Goal: Task Accomplishment & Management: Manage account settings

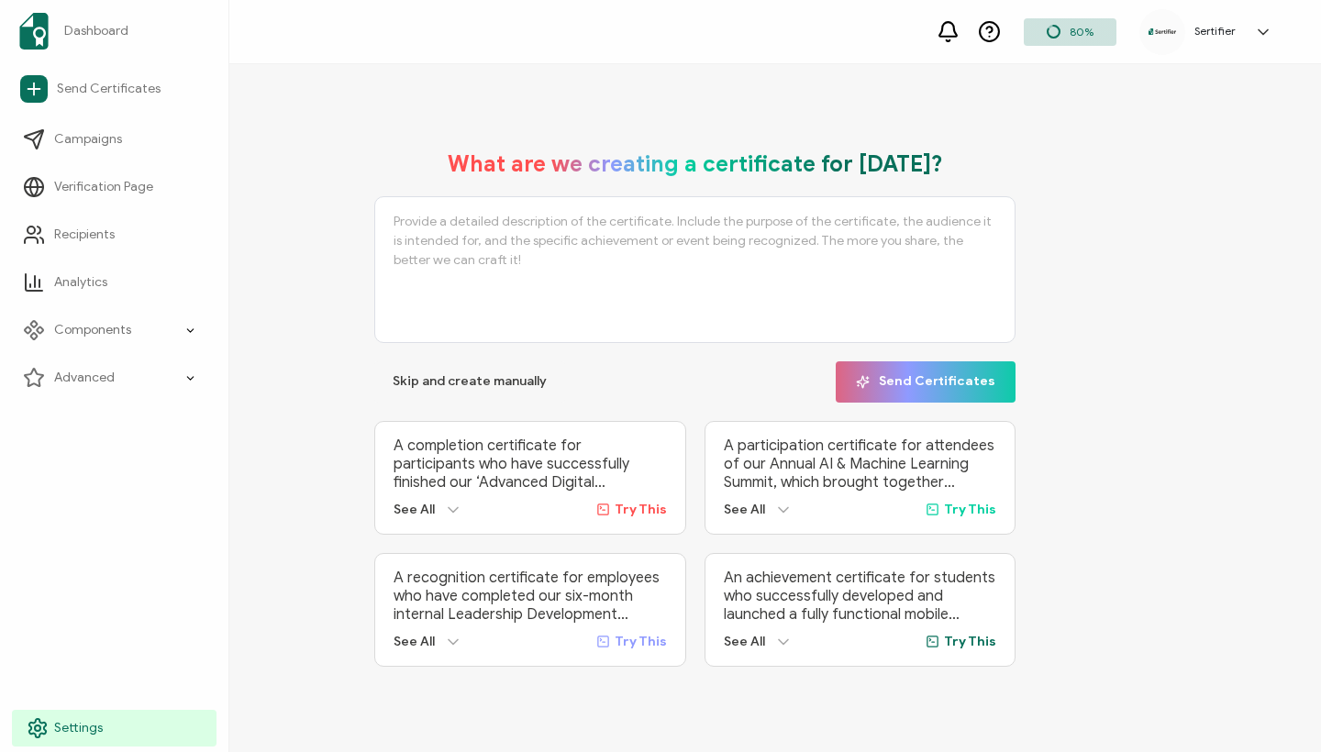
click at [37, 731] on circle at bounding box center [38, 729] width 6 height 6
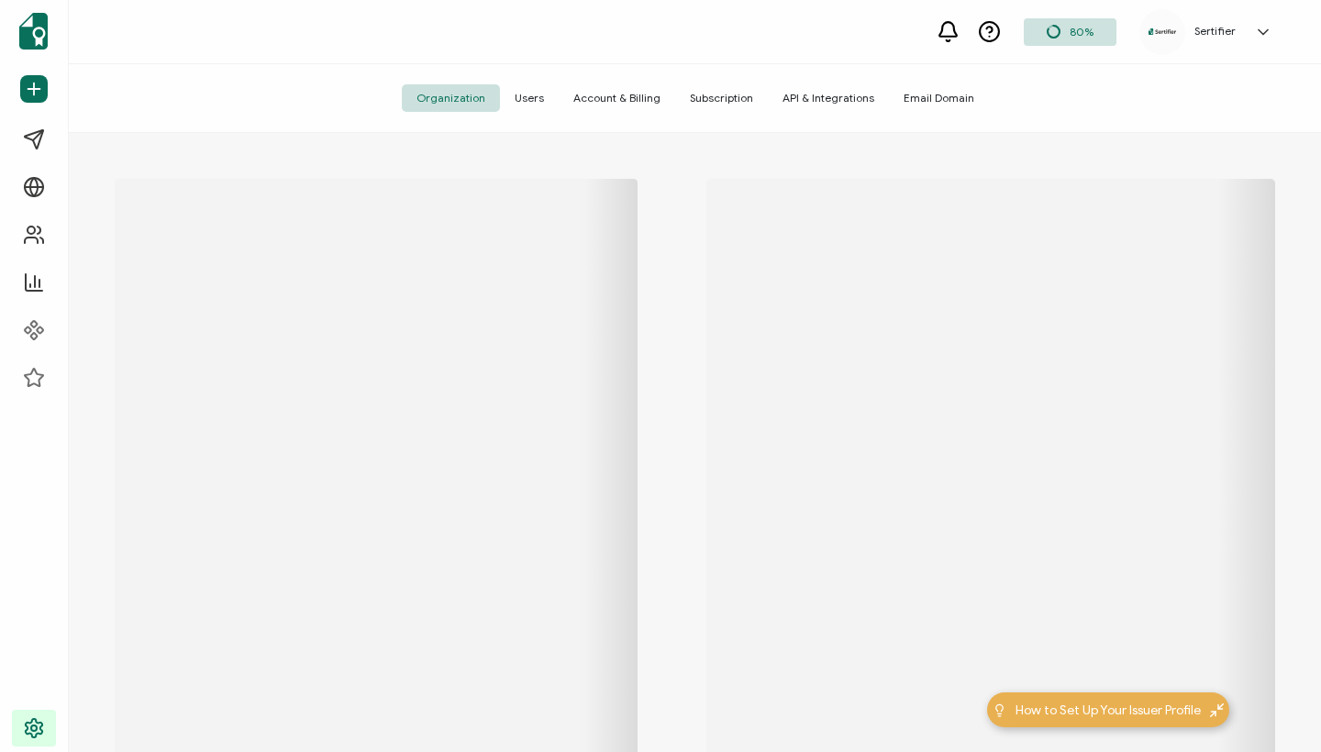
click at [846, 98] on span "API & Integrations" at bounding box center [828, 98] width 121 height 28
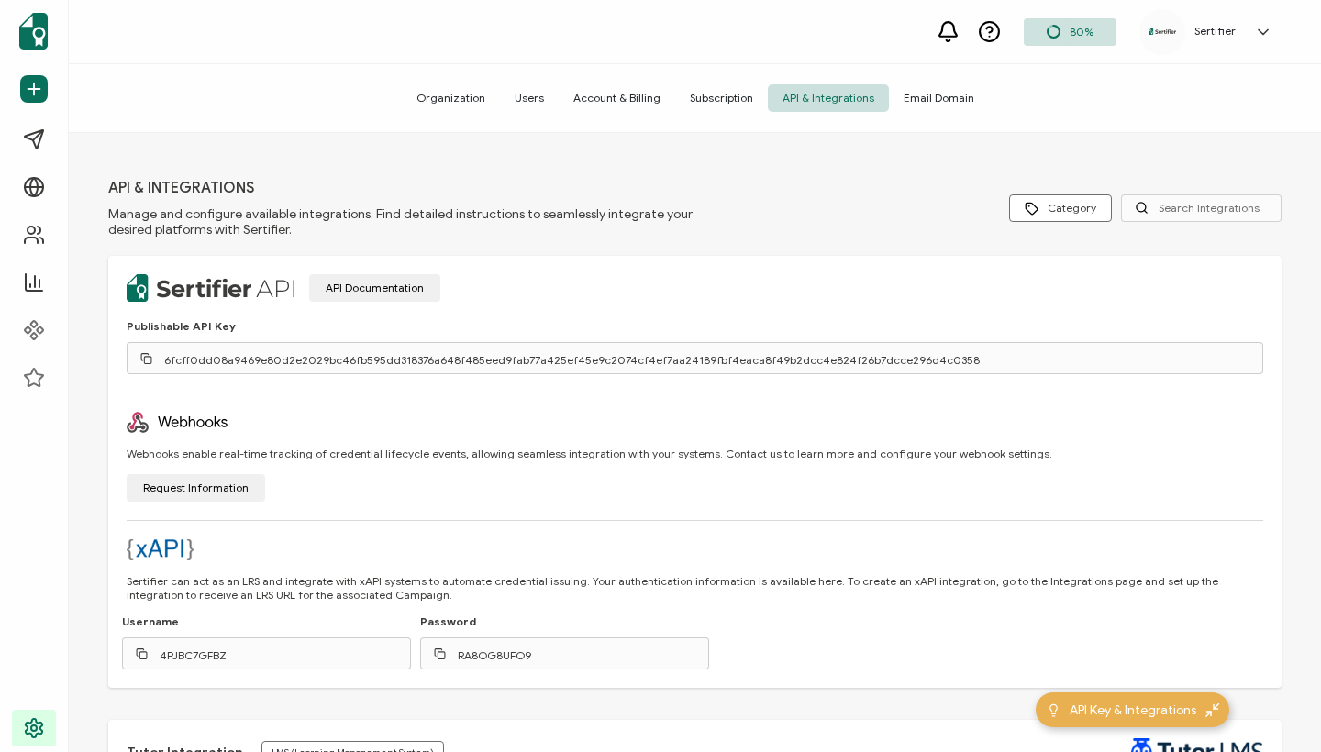
click at [145, 359] on icon at bounding box center [146, 358] width 12 height 12
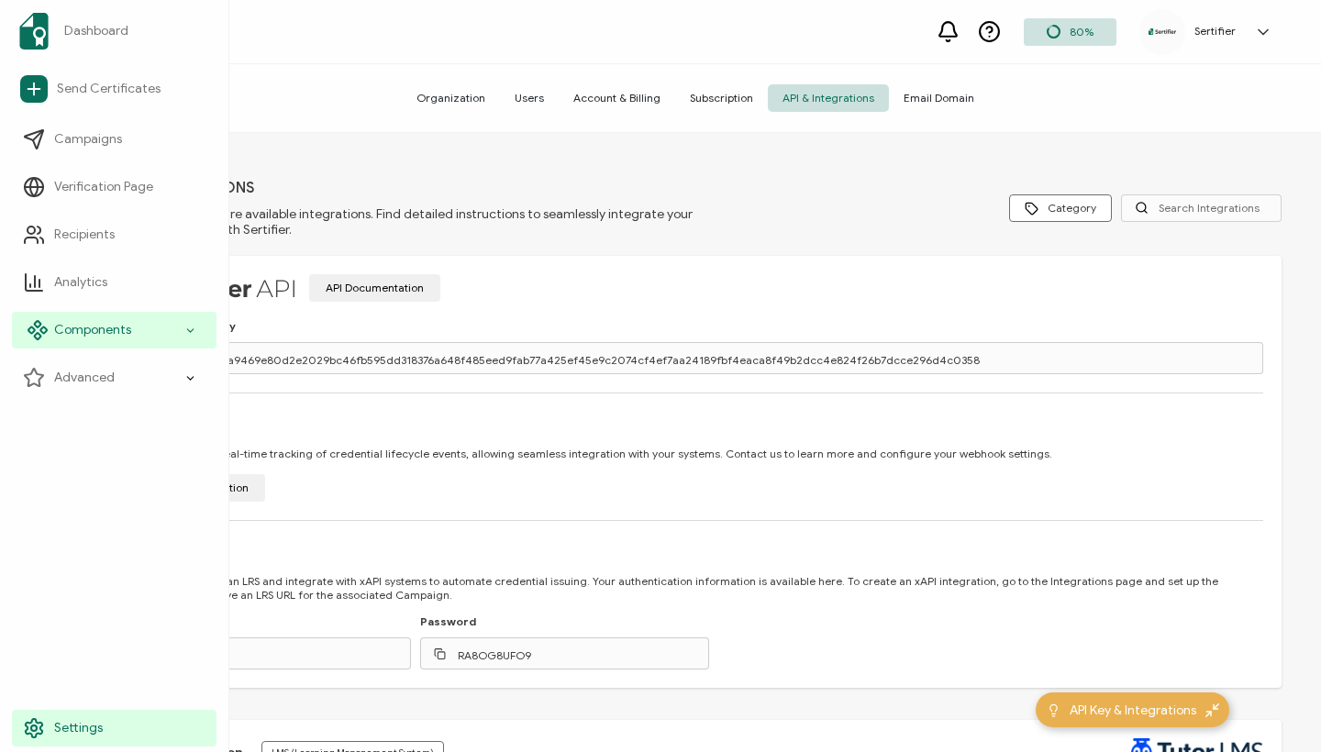
click at [104, 331] on span "Components" at bounding box center [92, 330] width 77 height 18
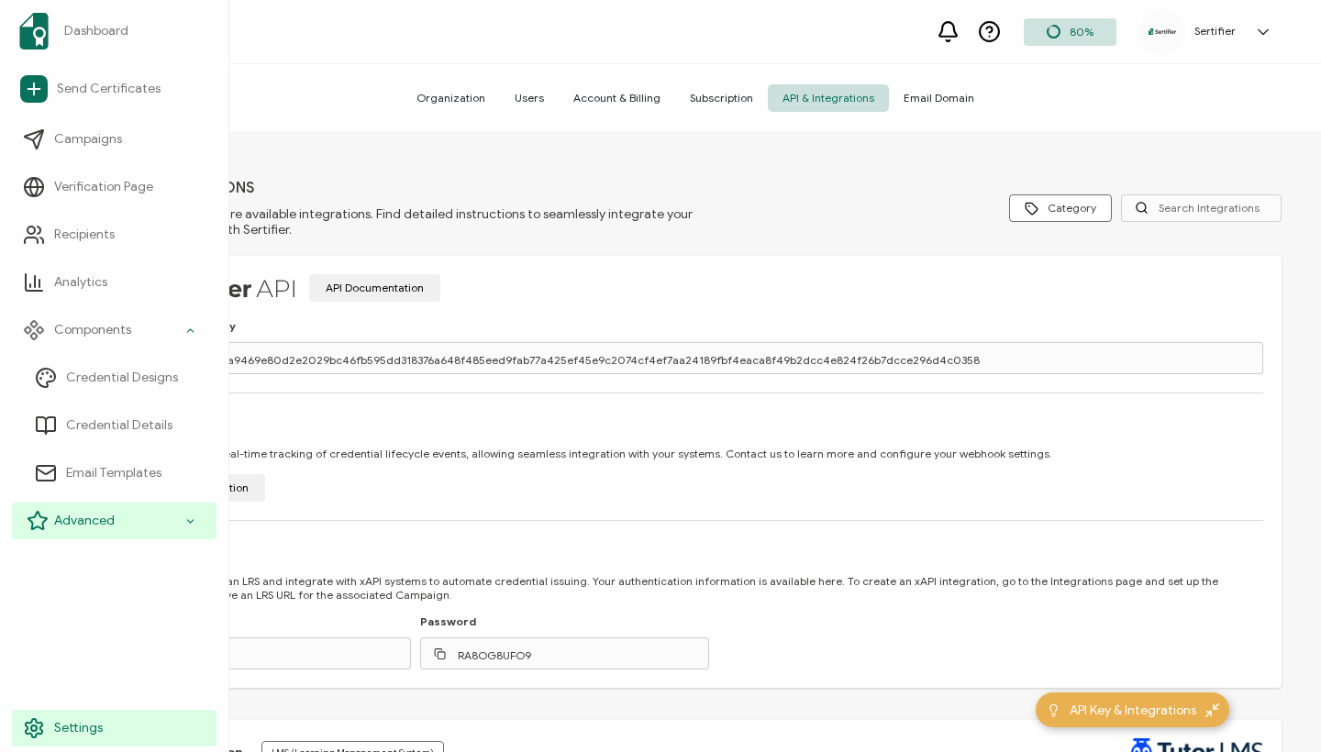
click at [114, 525] on div "Advanced" at bounding box center [114, 521] width 205 height 37
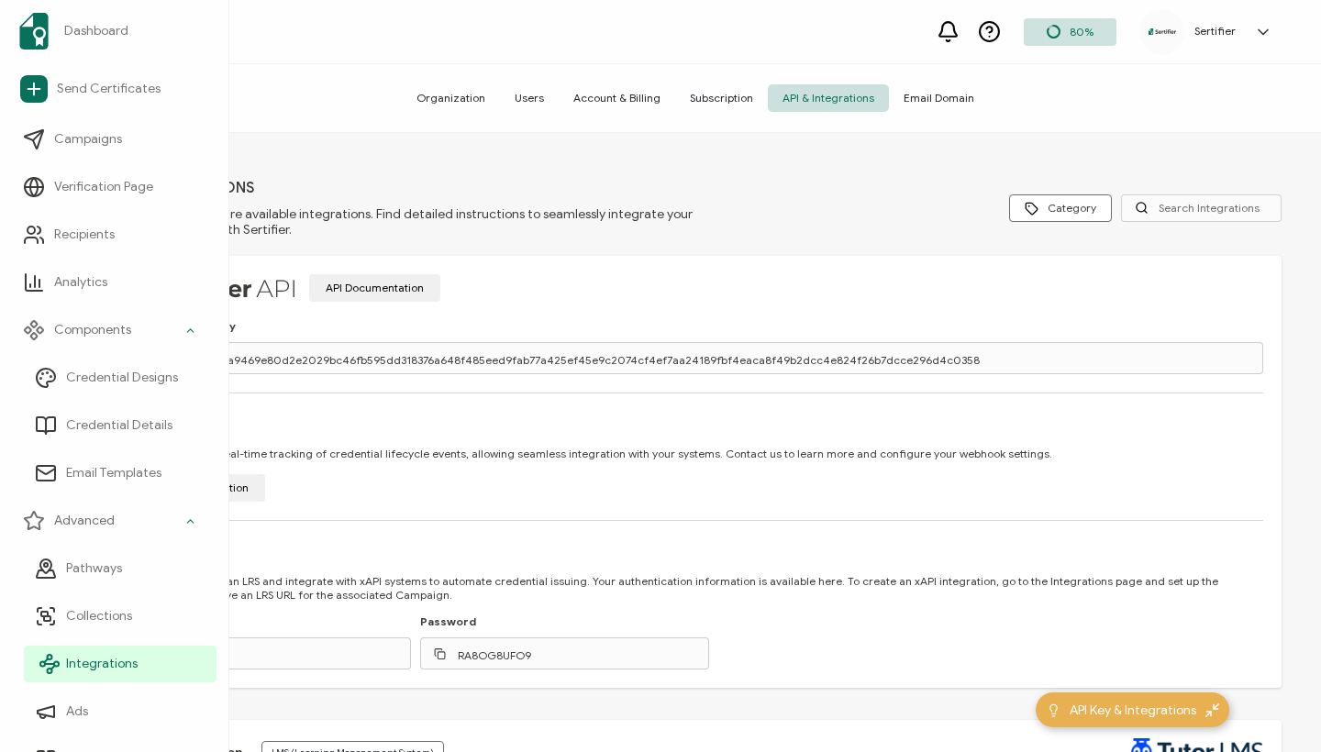
click at [109, 665] on span "Integrations" at bounding box center [102, 664] width 72 height 18
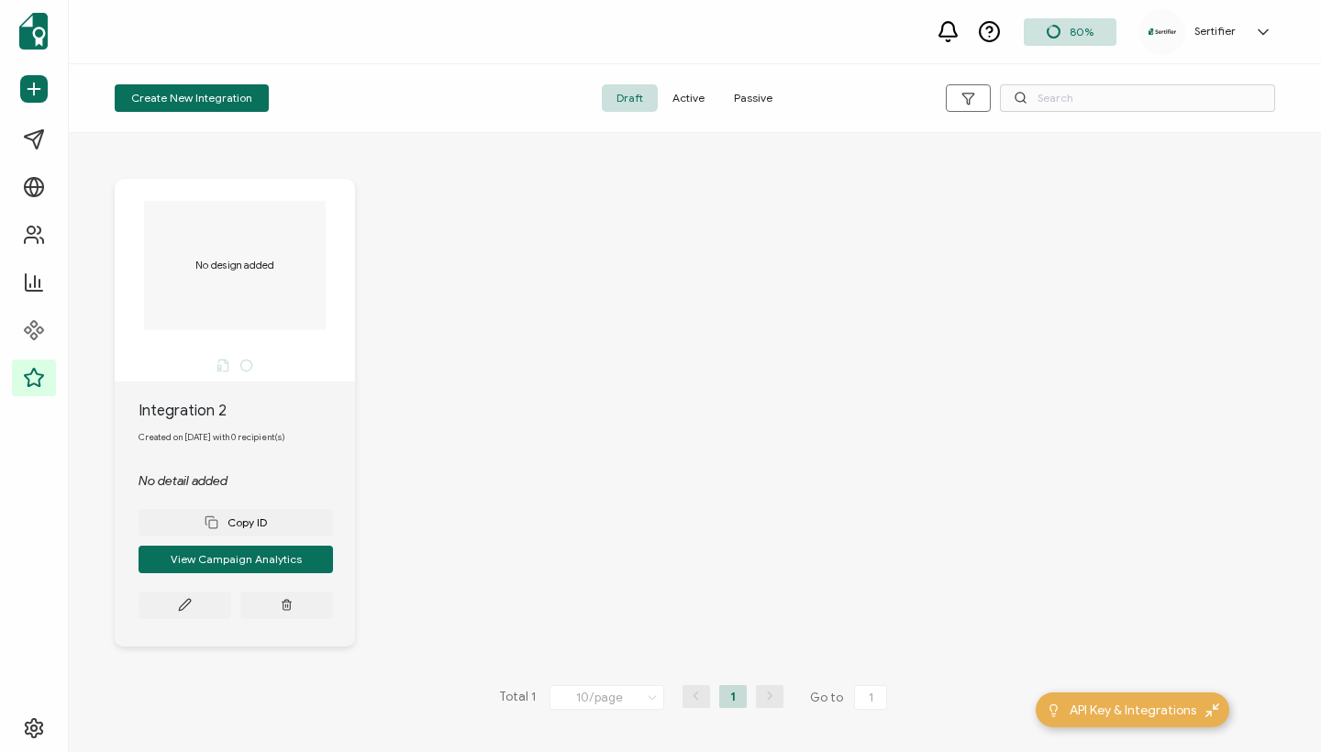
click at [678, 95] on span "Active" at bounding box center [688, 98] width 61 height 28
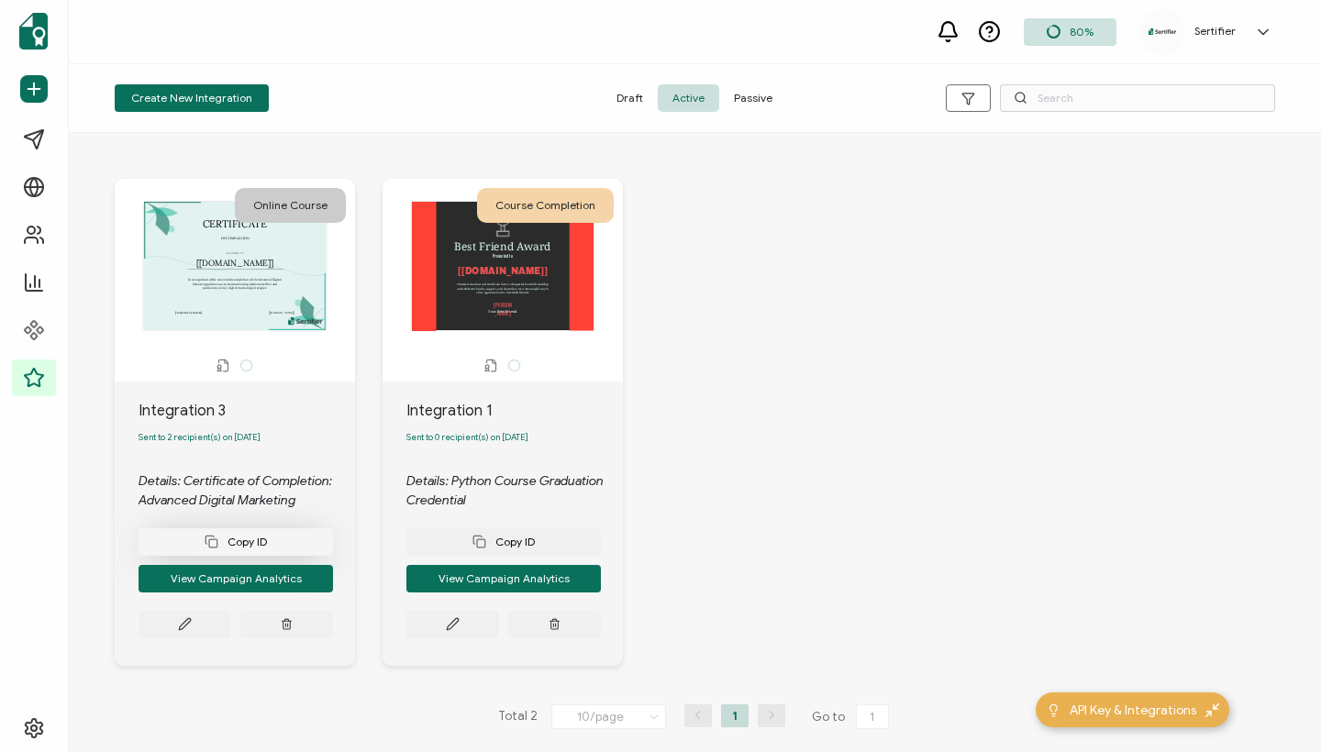
click at [226, 556] on button "Copy ID" at bounding box center [236, 542] width 194 height 28
click at [219, 575] on button "View Campaign Analytics" at bounding box center [236, 579] width 194 height 28
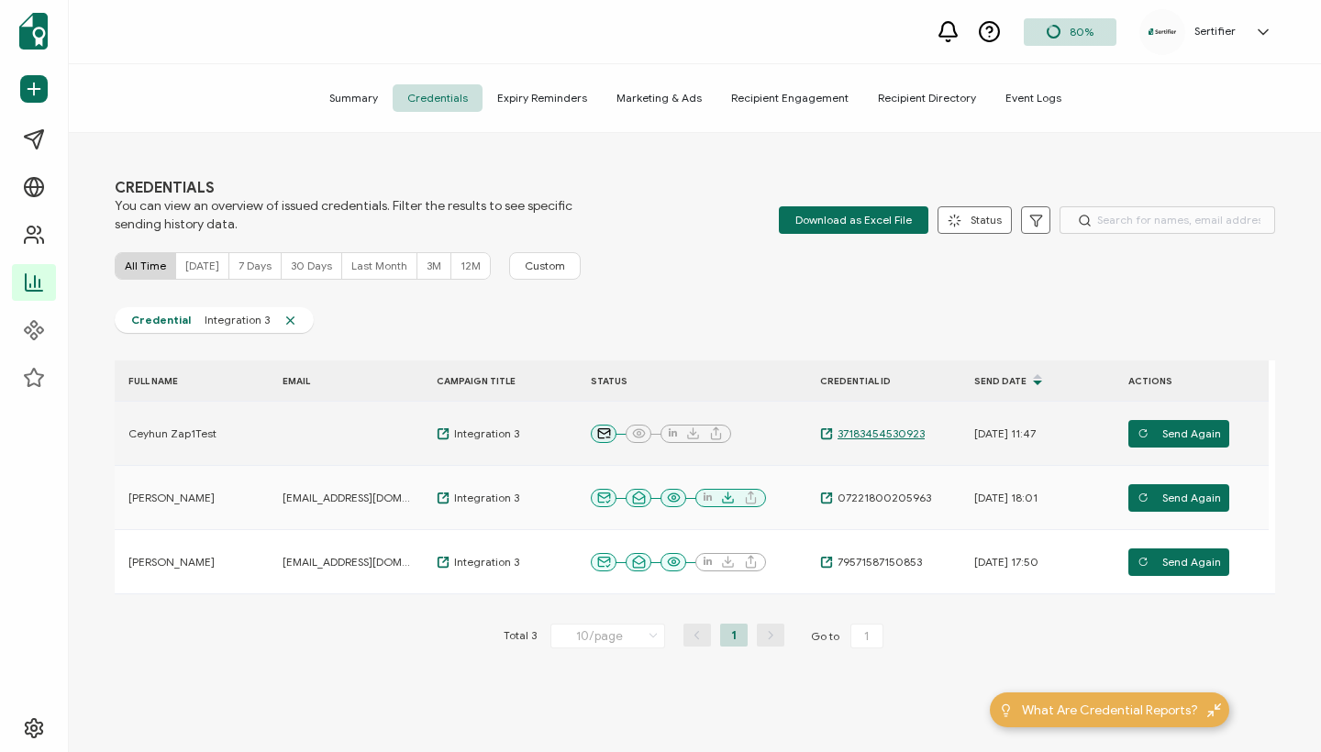
click at [892, 429] on span "37183454530923" at bounding box center [879, 434] width 92 height 15
